Goal: Task Accomplishment & Management: Use online tool/utility

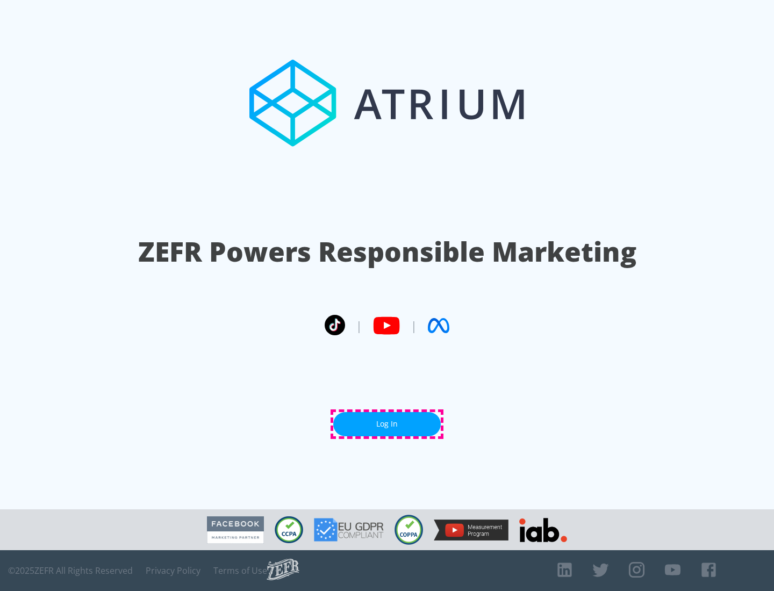
click at [387, 424] on link "Log In" at bounding box center [386, 424] width 107 height 24
